Goal: Communication & Community: Answer question/provide support

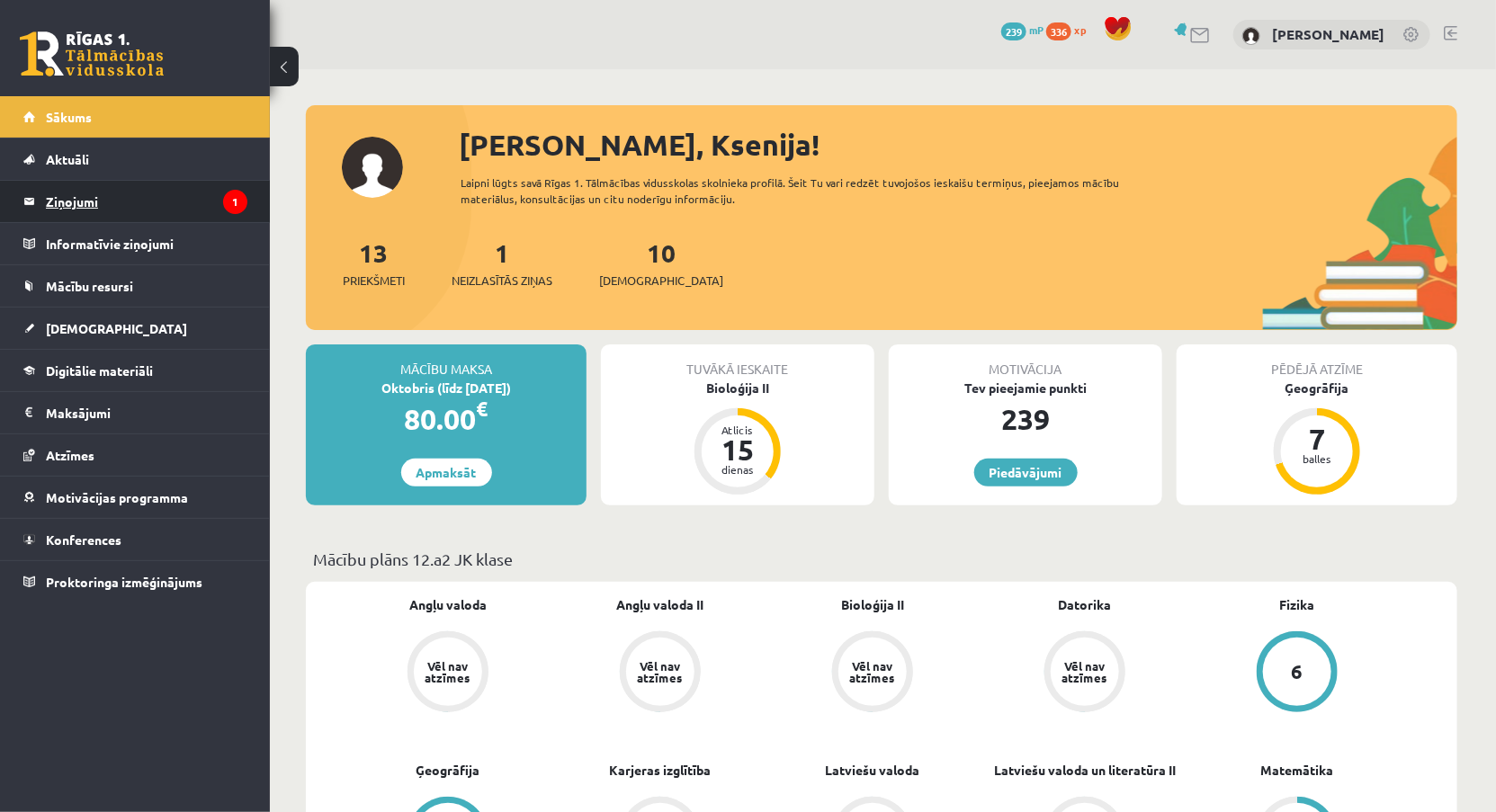
click at [193, 193] on legend "Ziņojumi 1" at bounding box center [146, 202] width 202 height 41
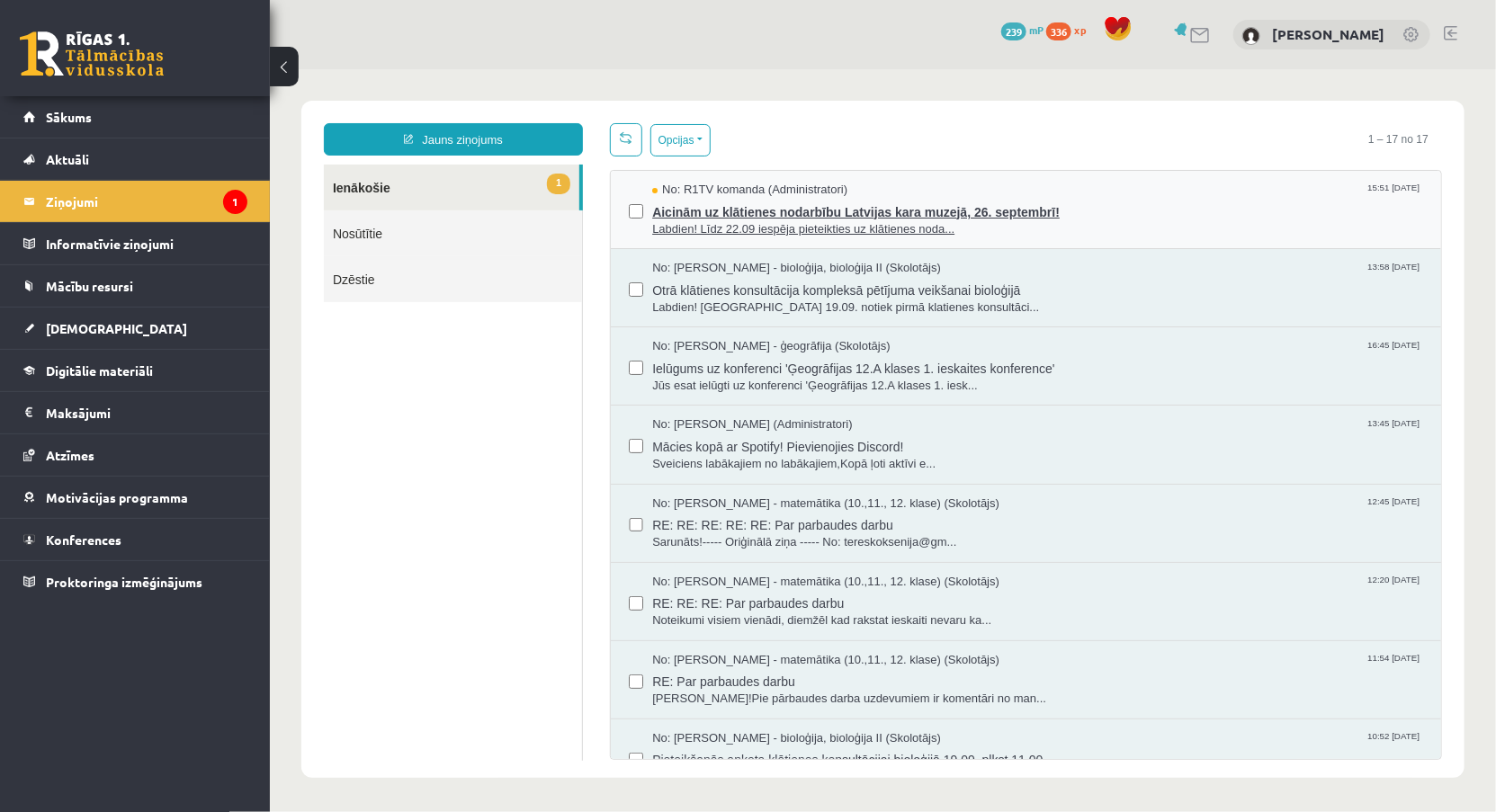
click at [949, 194] on div "No: R1TV komanda (Administratori) 15:51 [DATE]" at bounding box center [1037, 189] width 771 height 17
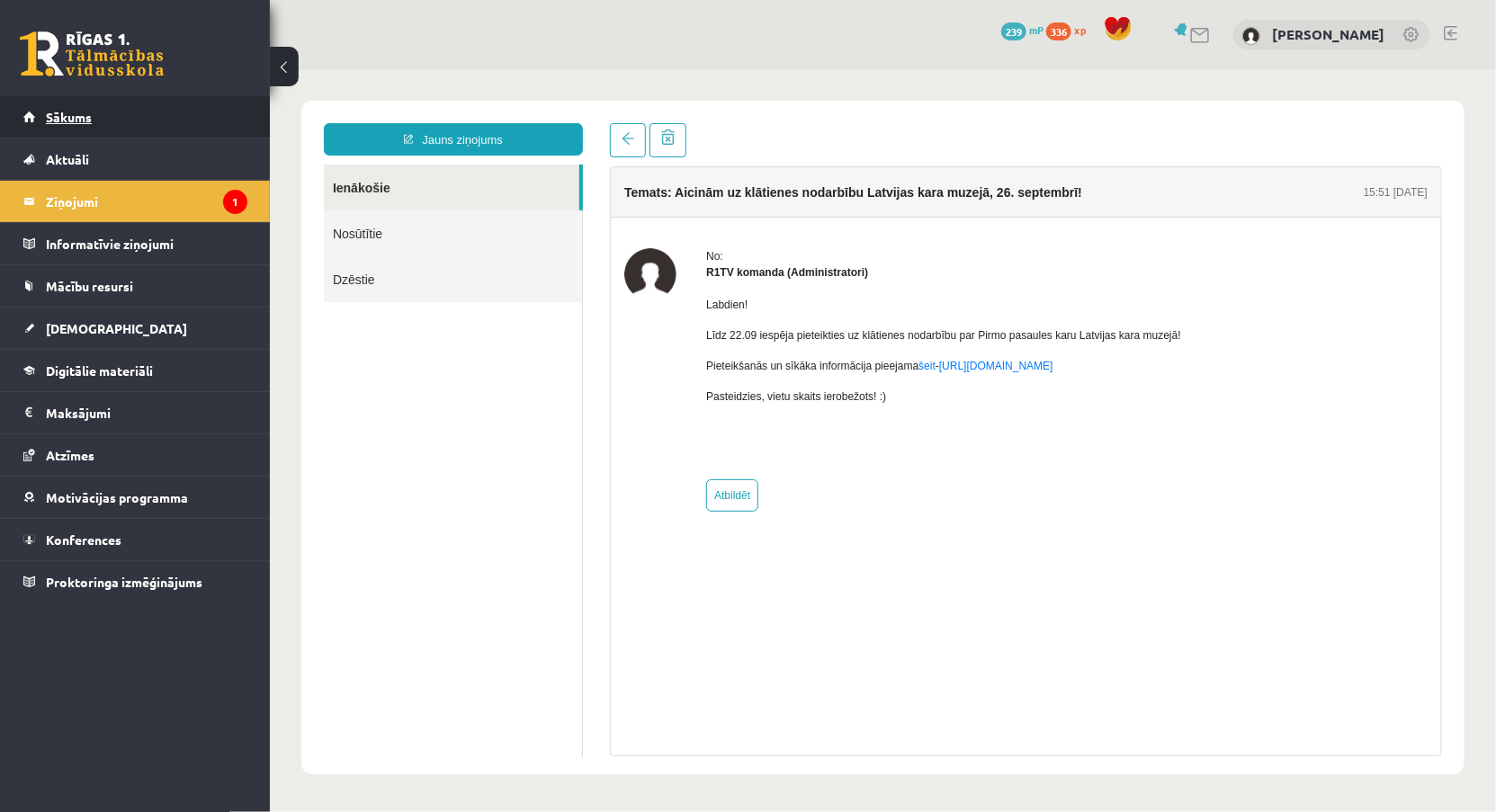
click at [166, 117] on link "Sākums" at bounding box center [135, 117] width 224 height 41
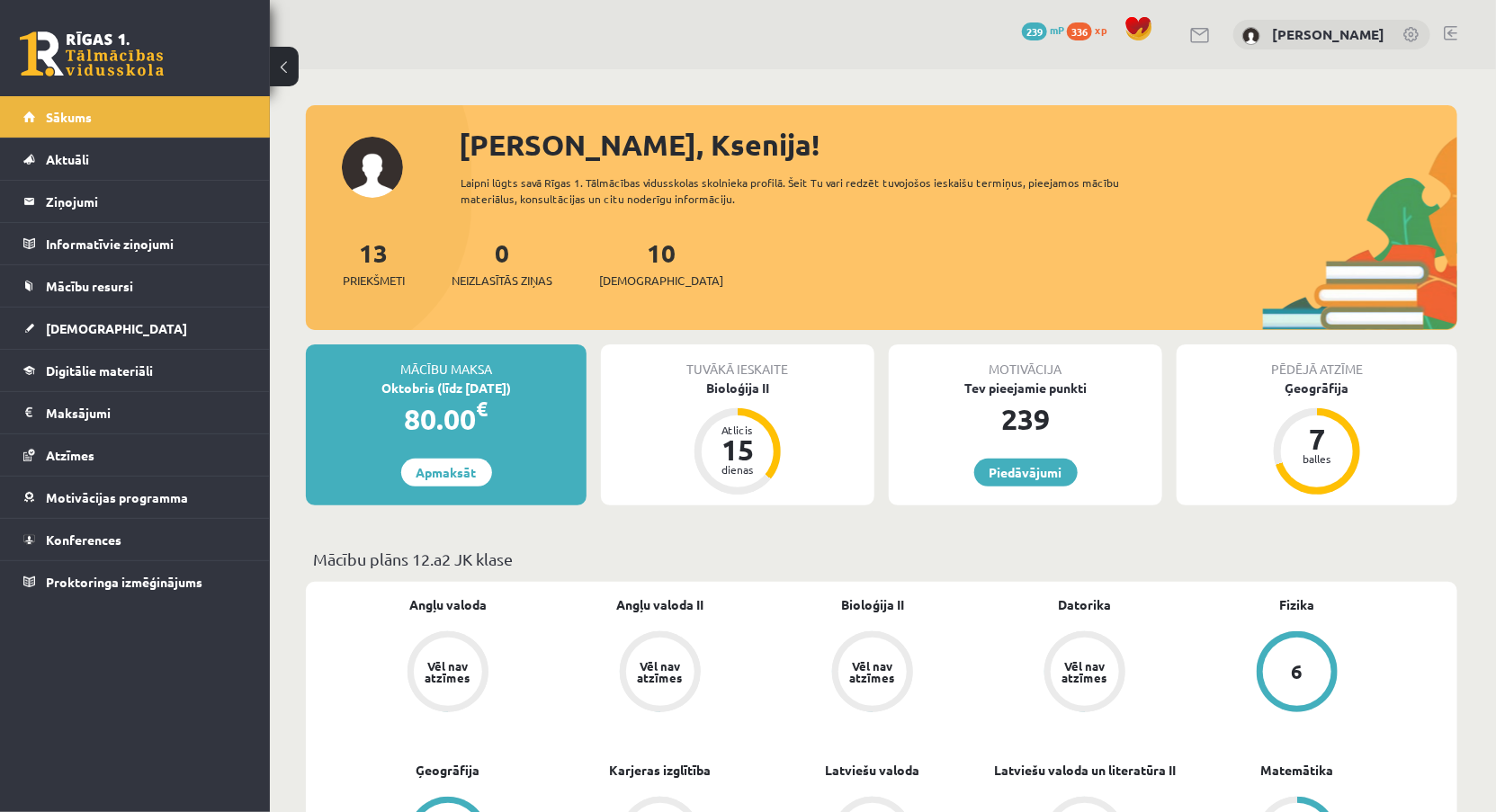
click at [1454, 32] on link at bounding box center [1451, 33] width 13 height 14
